Goal: Find contact information: Find contact information

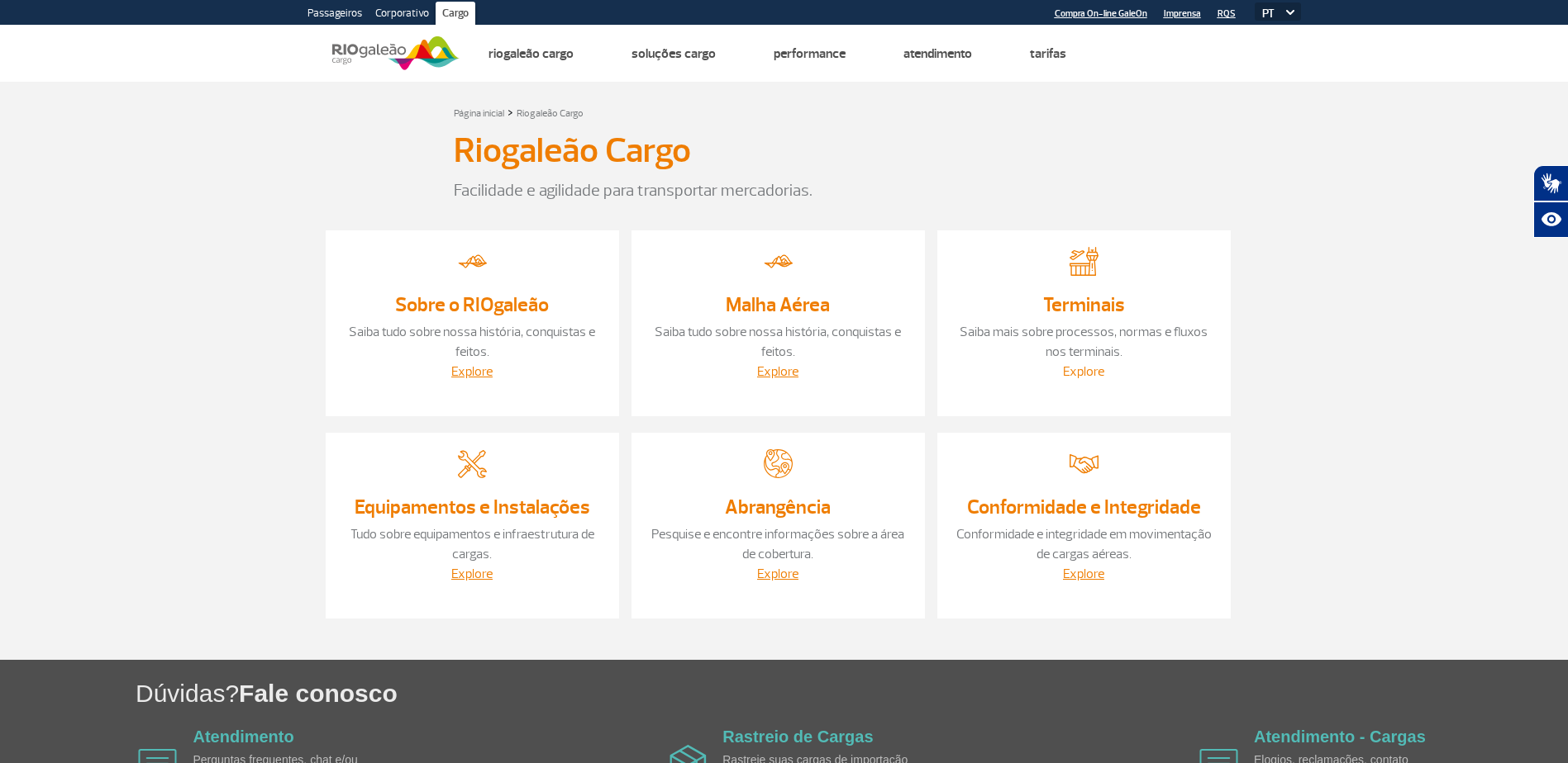
click at [1095, 375] on link "Explore" at bounding box center [1083, 372] width 41 height 17
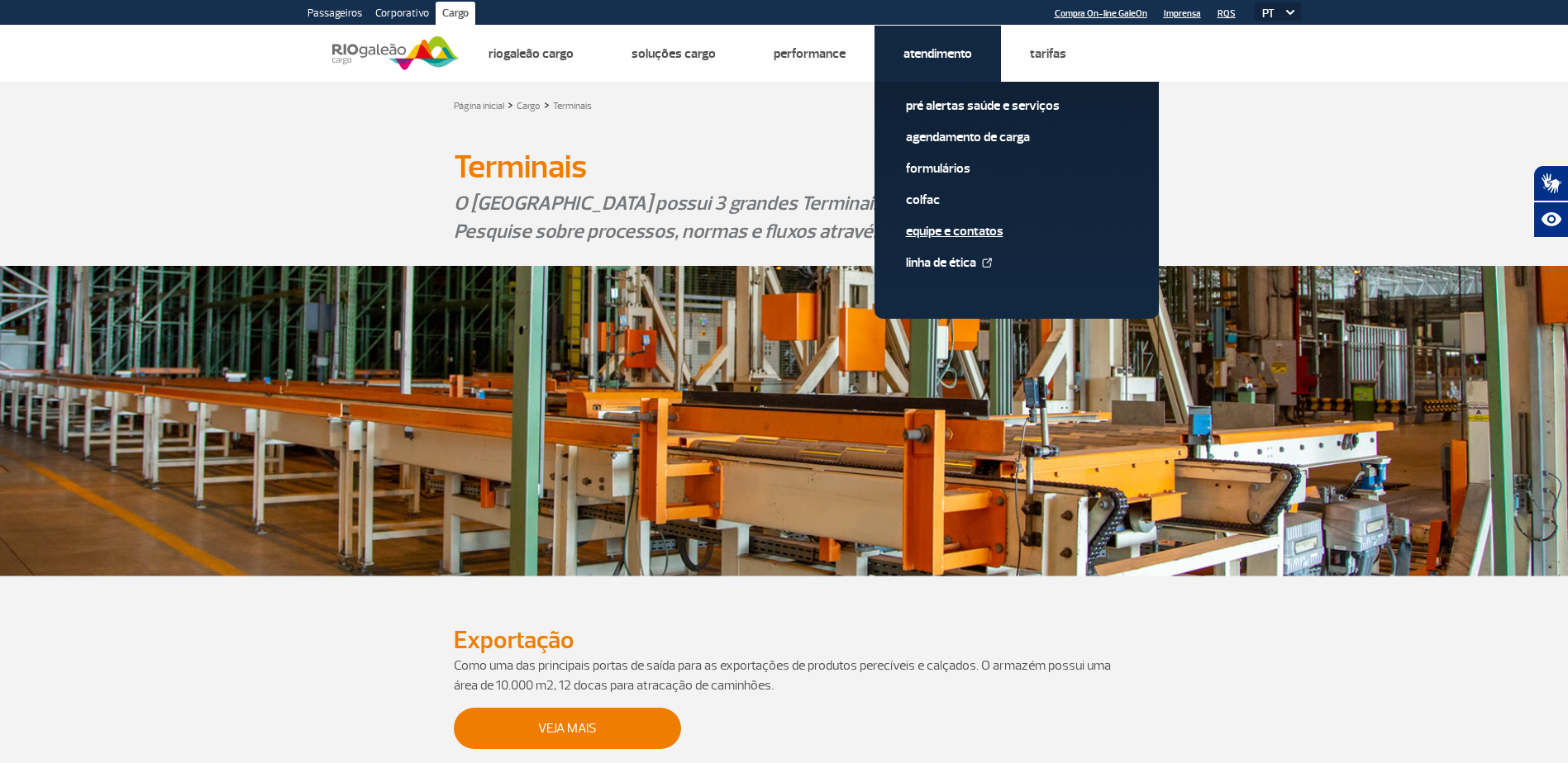
click at [946, 232] on link "Equipe e Contatos" at bounding box center [1017, 231] width 221 height 18
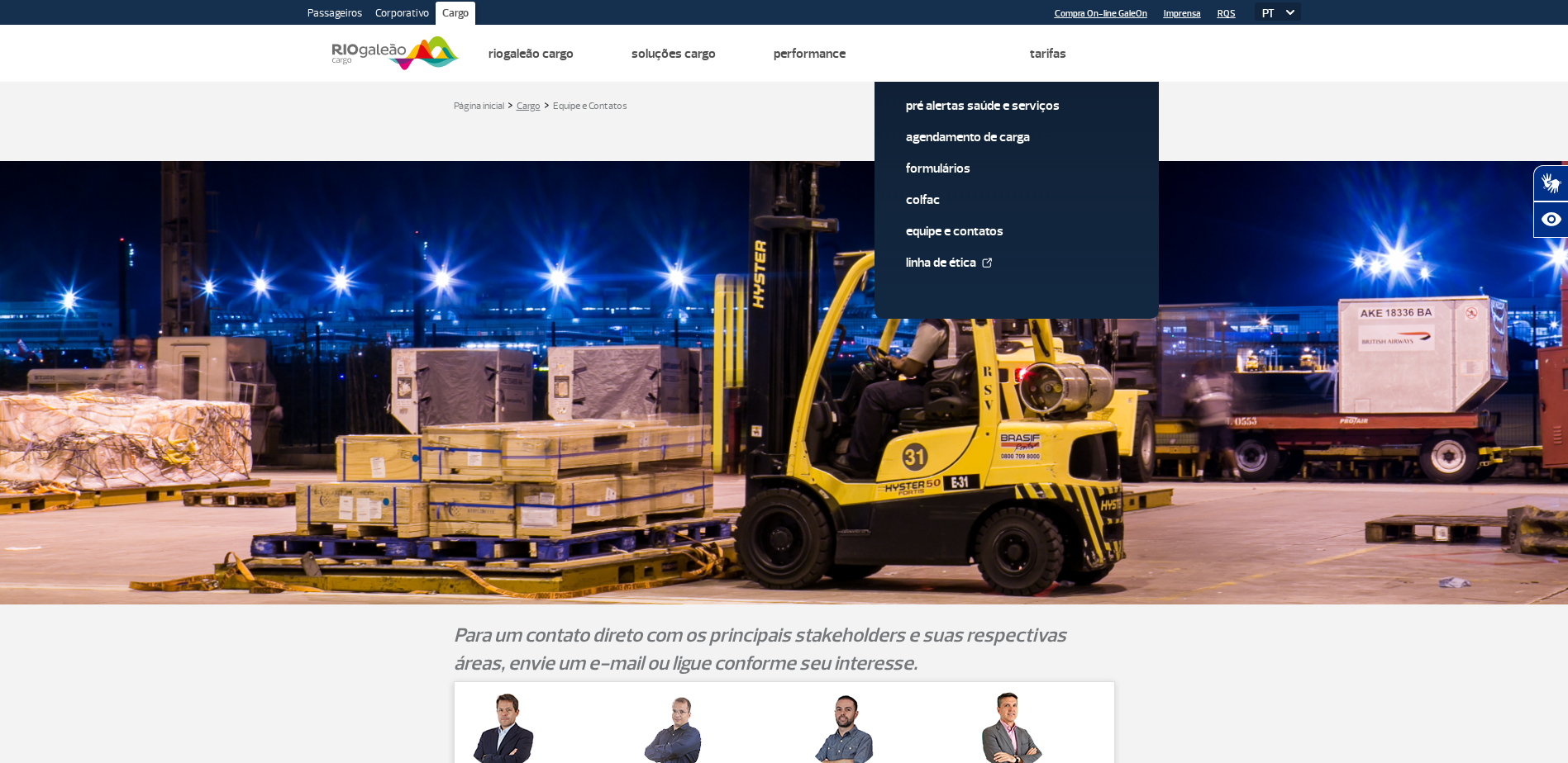
click at [522, 105] on link "Cargo" at bounding box center [528, 106] width 24 height 13
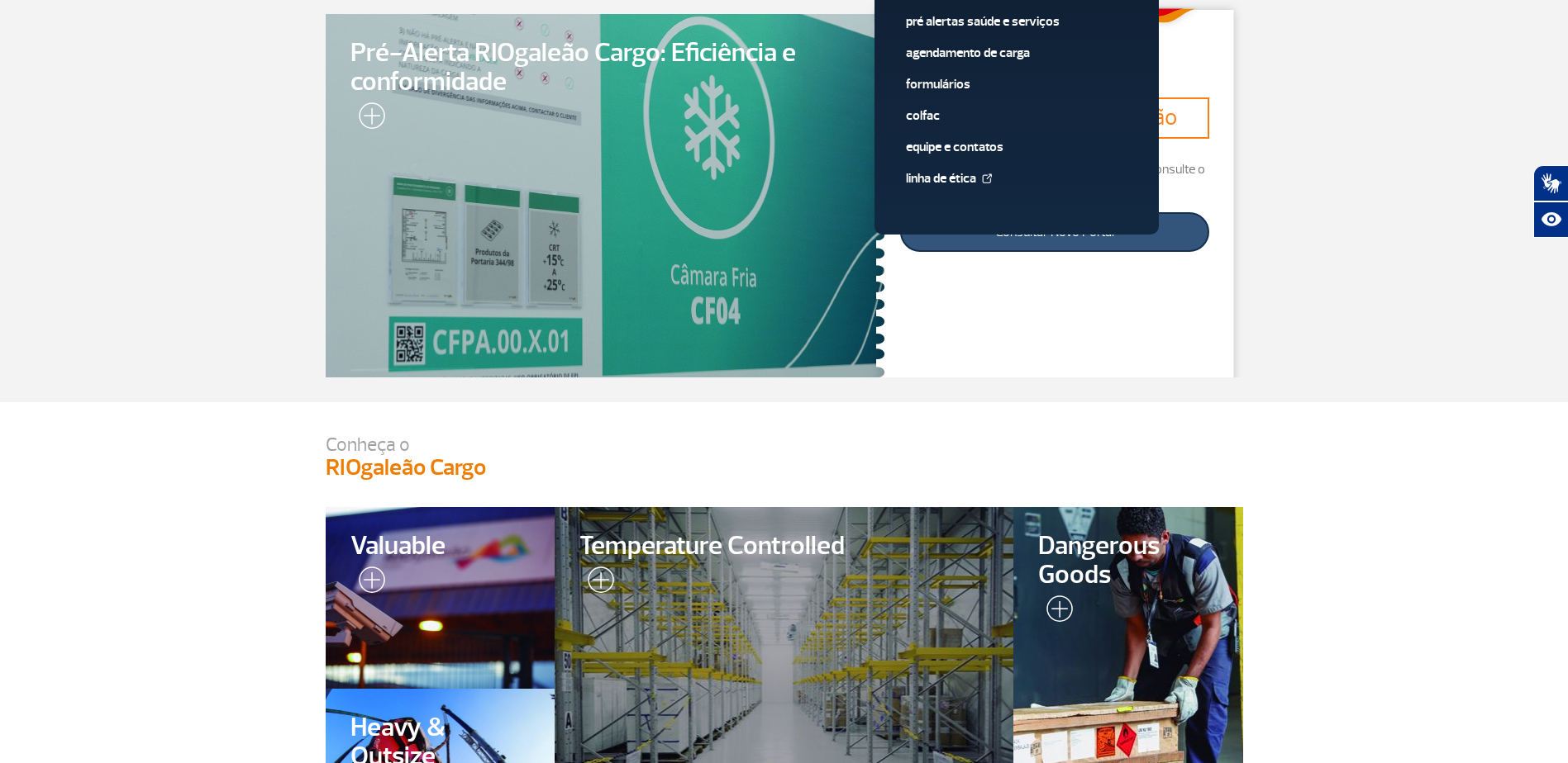
scroll to position [83, 0]
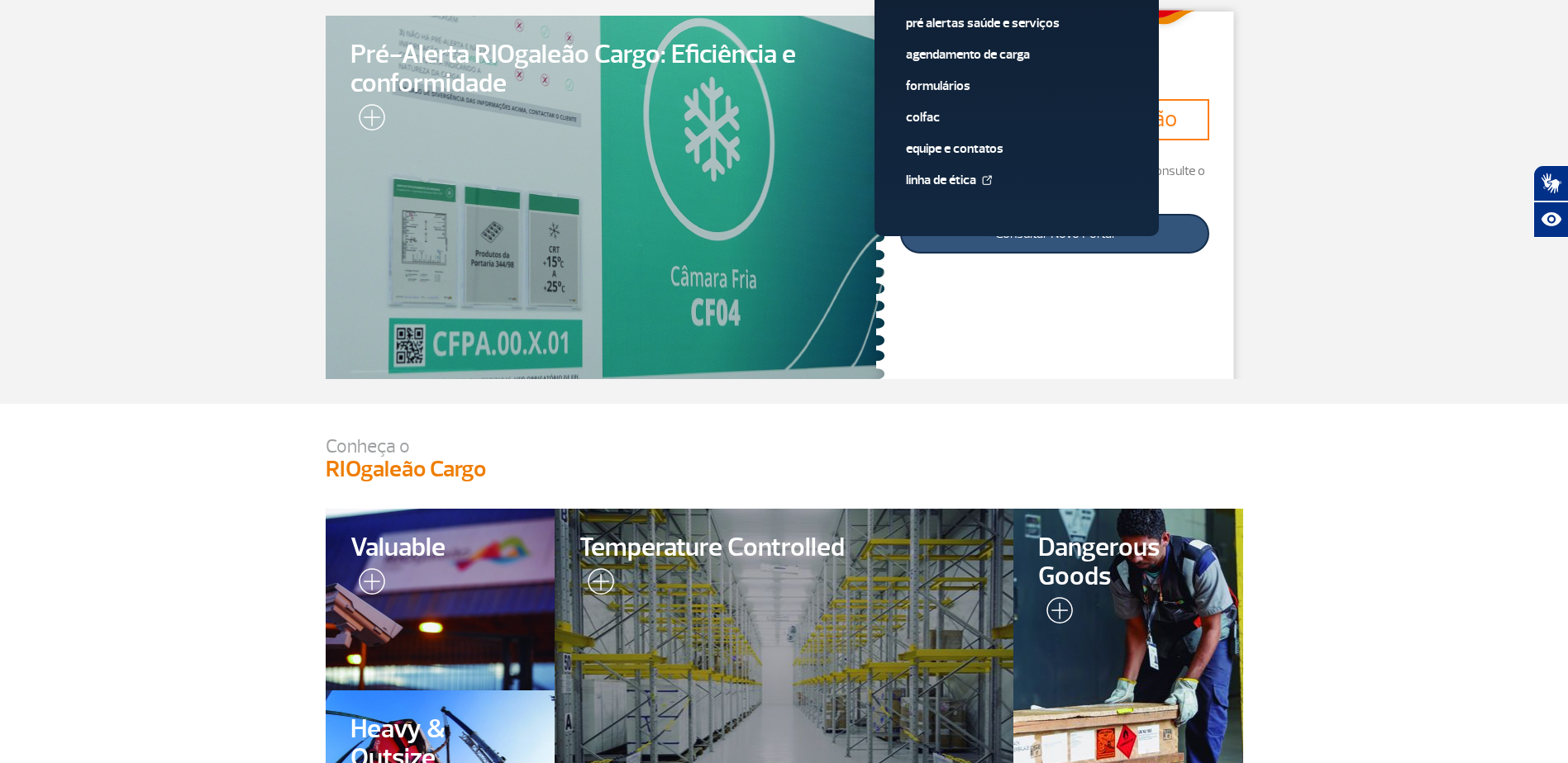
click at [1079, 231] on link "Consultar Novo Portal" at bounding box center [1054, 233] width 308 height 39
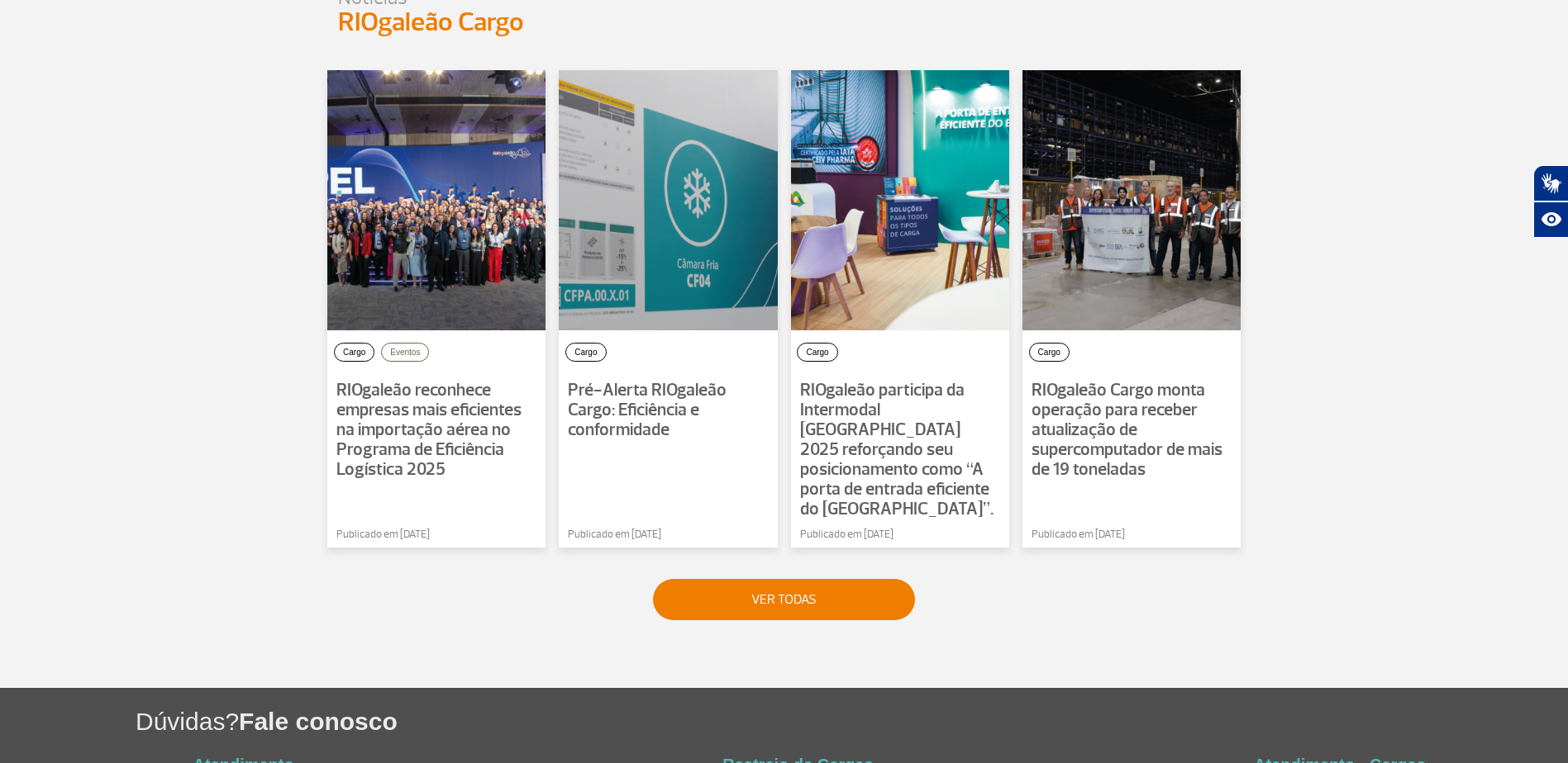
scroll to position [1235, 0]
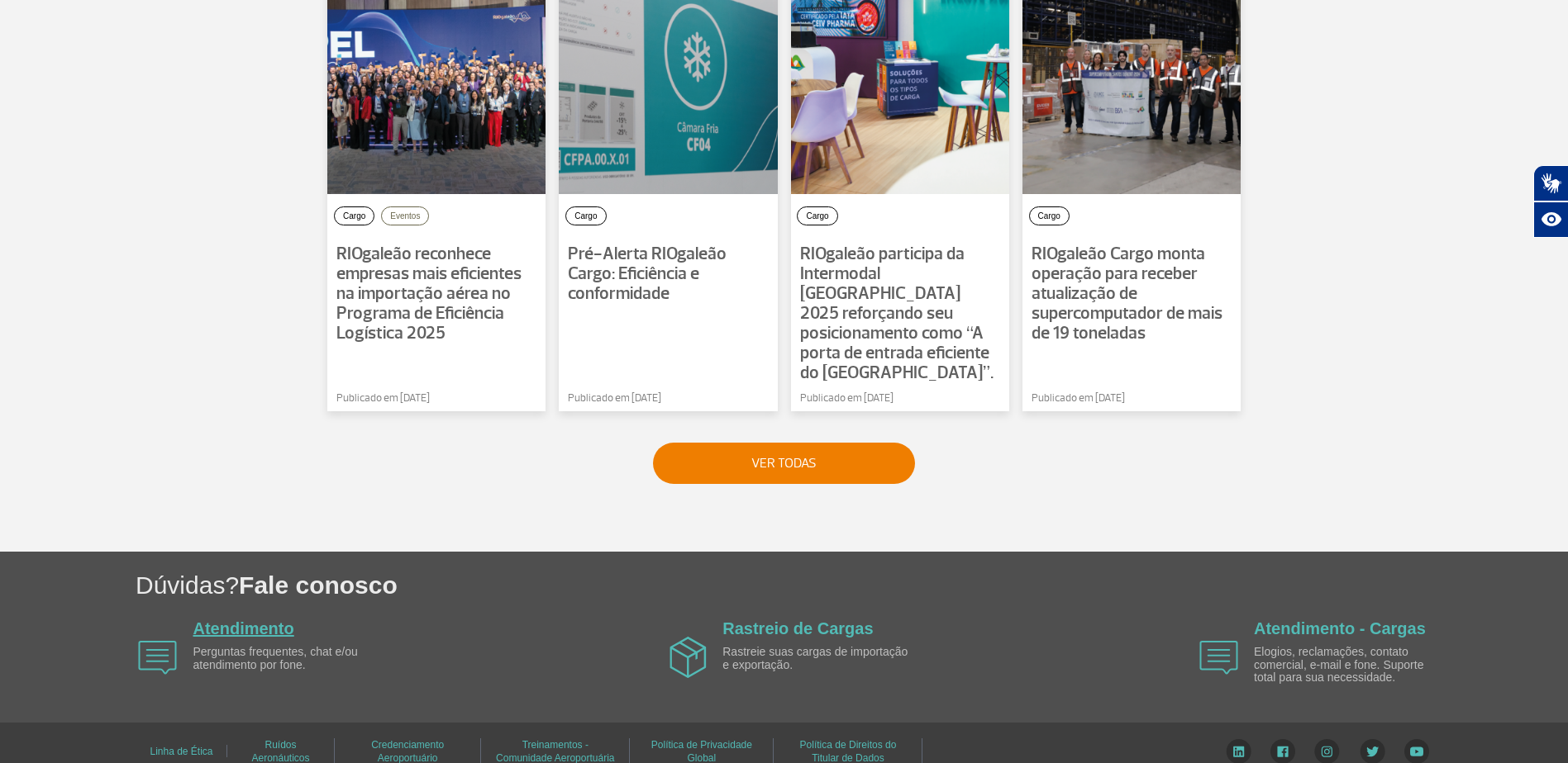
click at [235, 620] on link "Atendimento" at bounding box center [244, 629] width 101 height 18
